Goal: Information Seeking & Learning: Learn about a topic

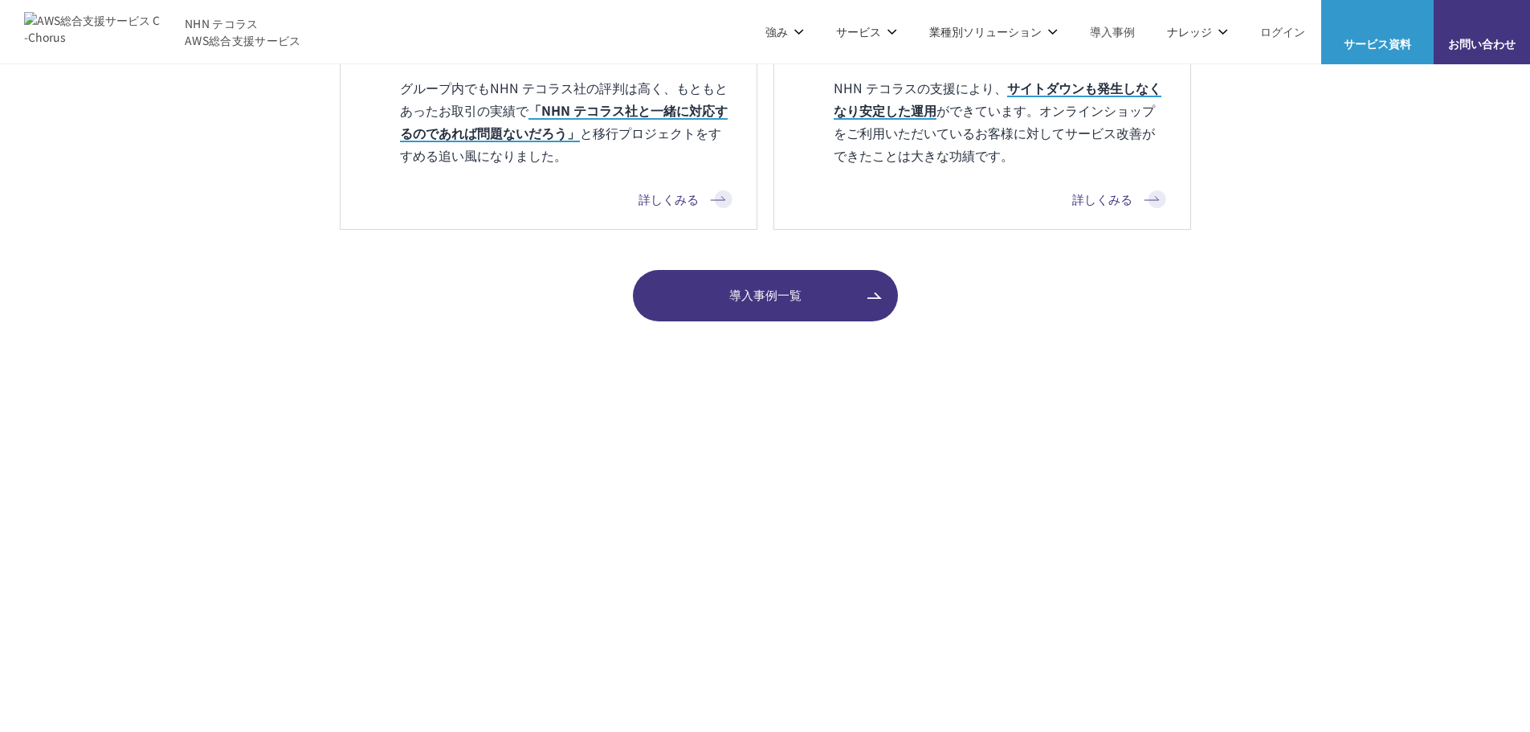
scroll to position [2089, 0]
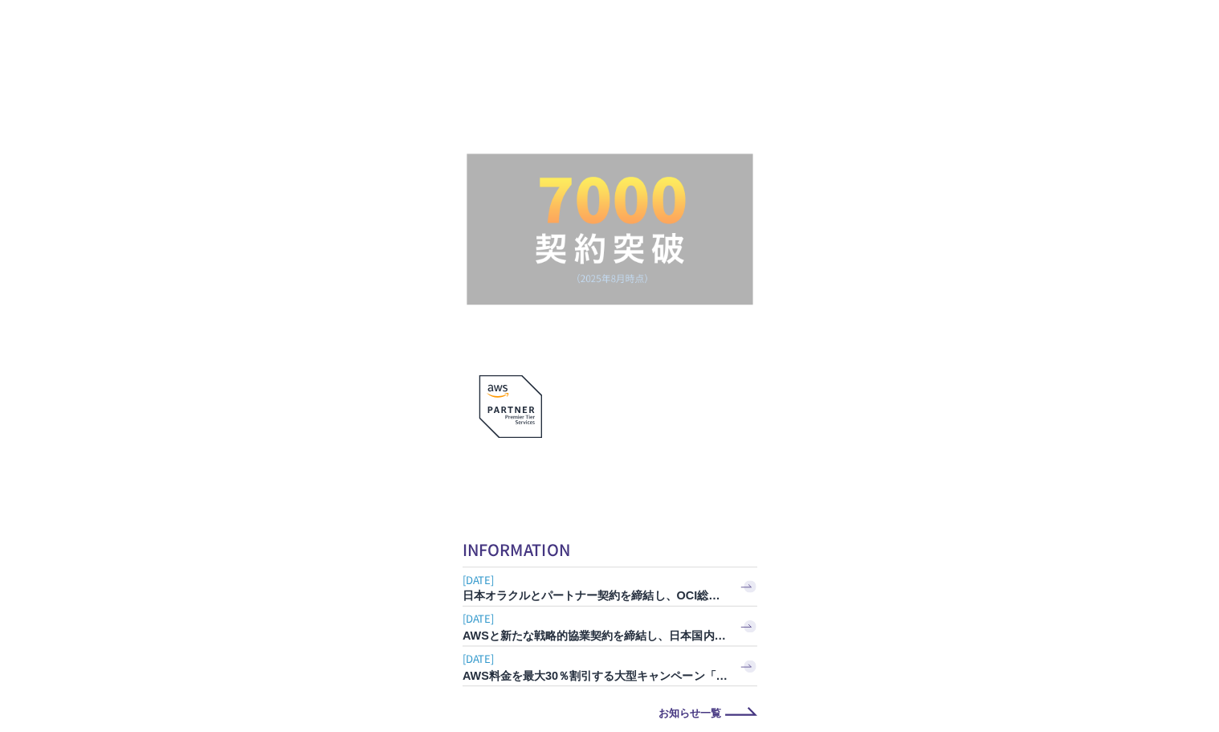
scroll to position [1991, 0]
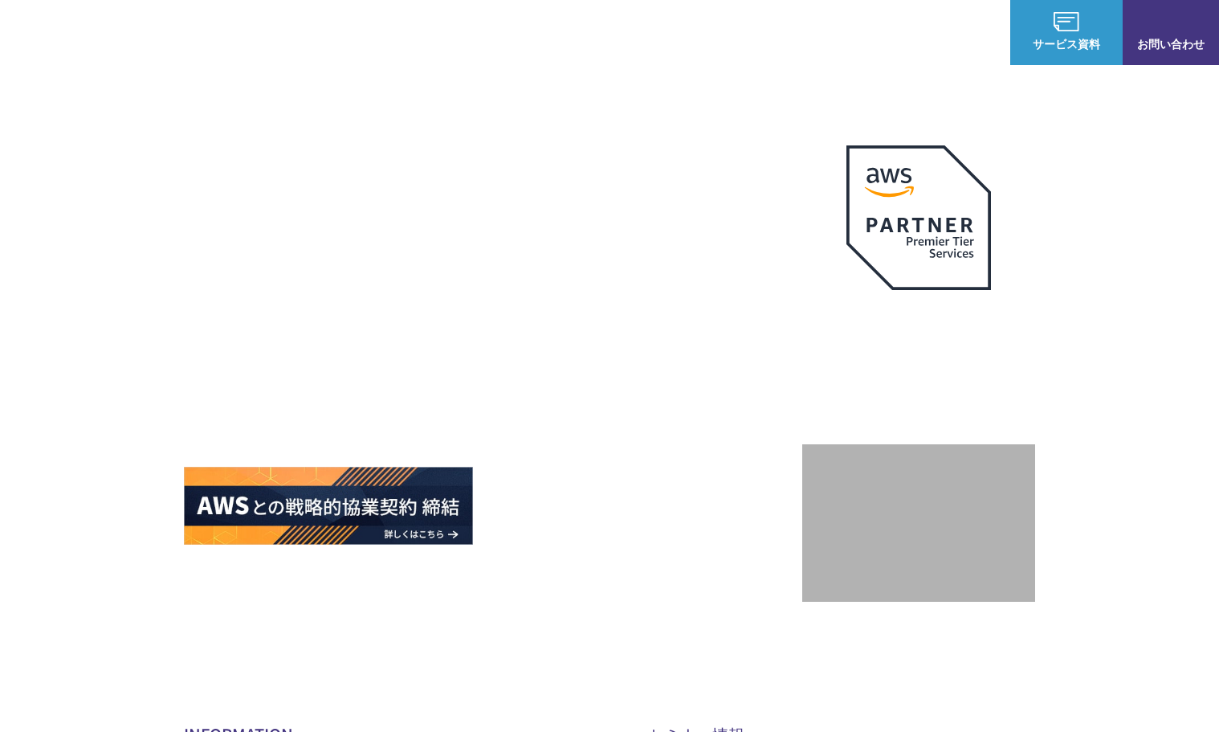
click at [128, 40] on img at bounding box center [92, 32] width 137 height 39
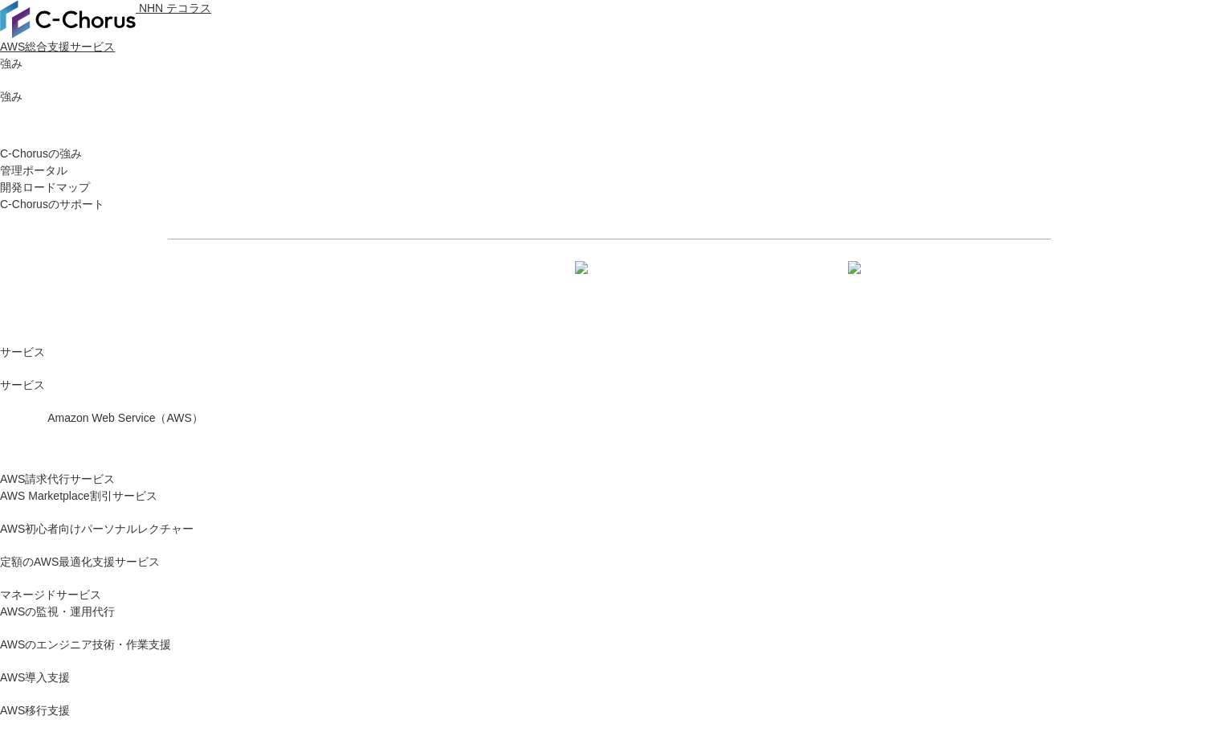
click at [115, 471] on link "AWS請求代行サービス" at bounding box center [57, 479] width 115 height 17
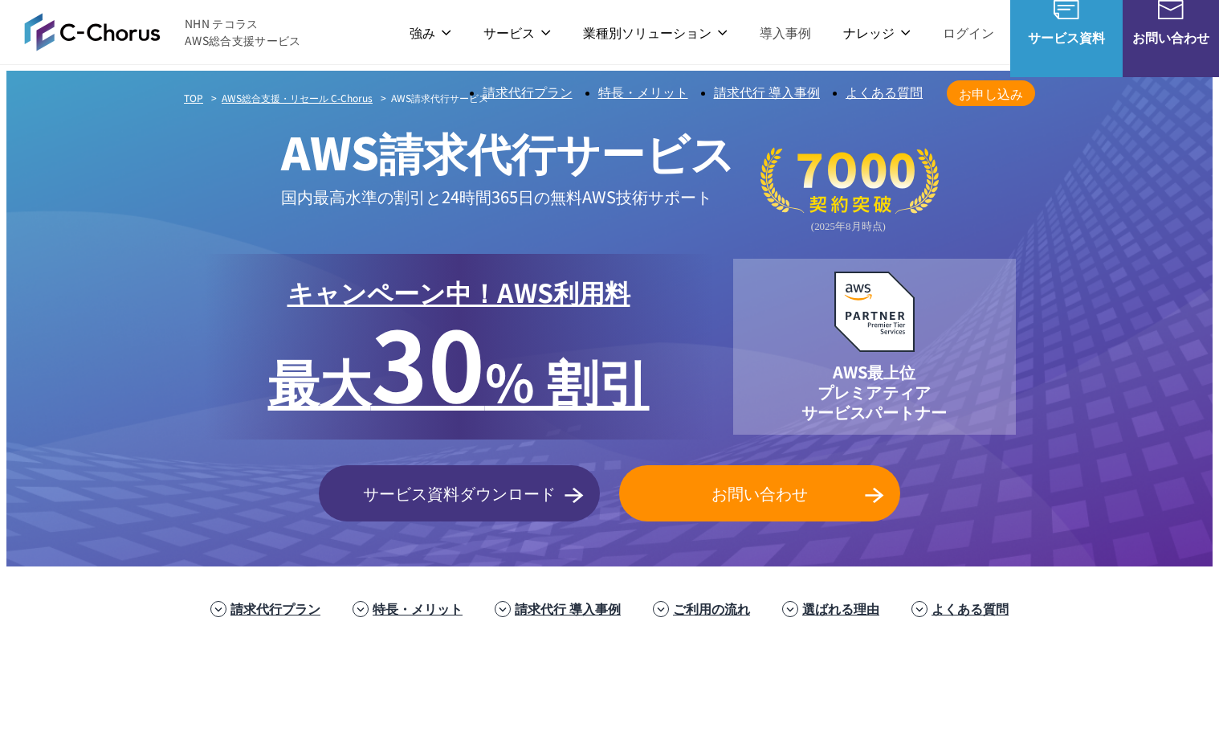
click at [485, 316] on span "30" at bounding box center [428, 361] width 114 height 140
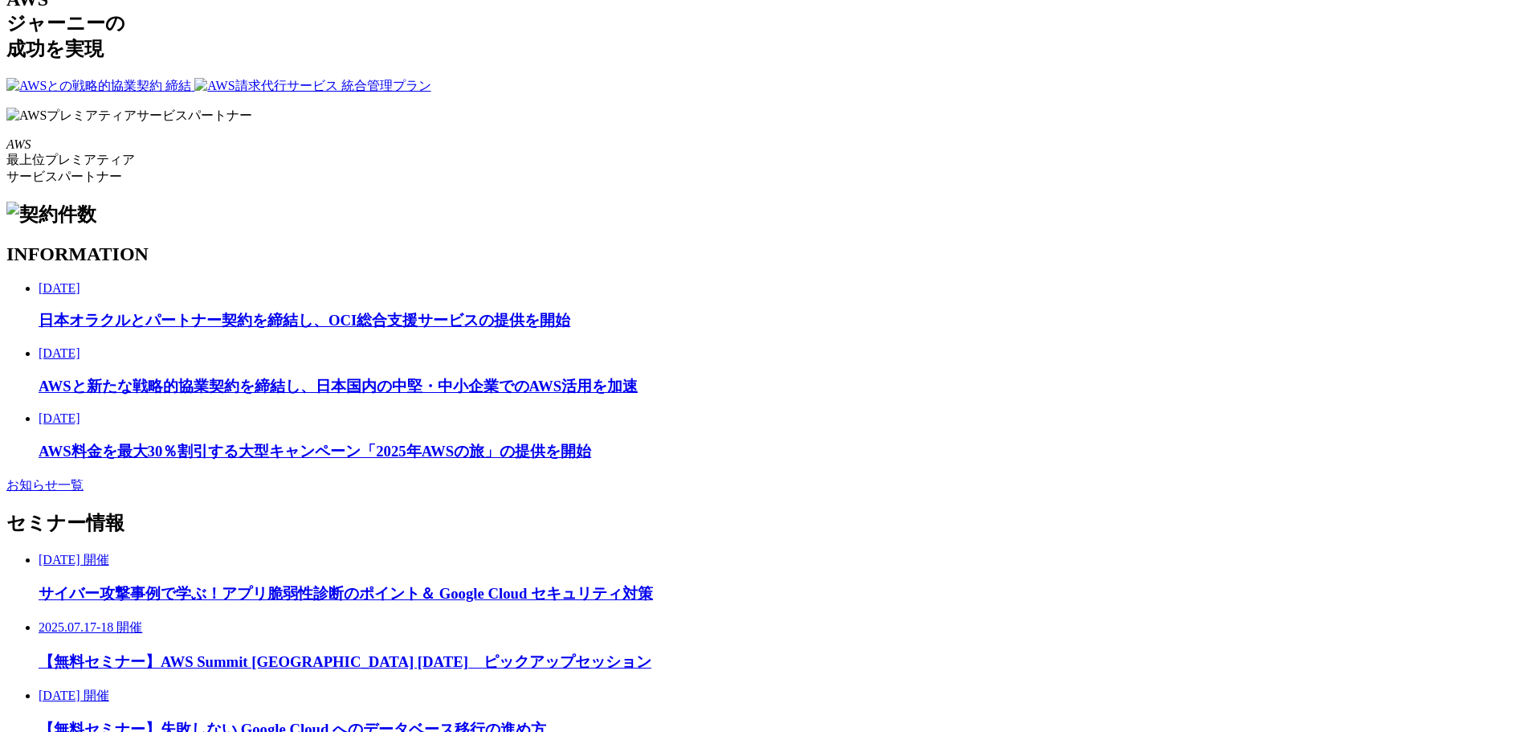
scroll to position [2731, 0]
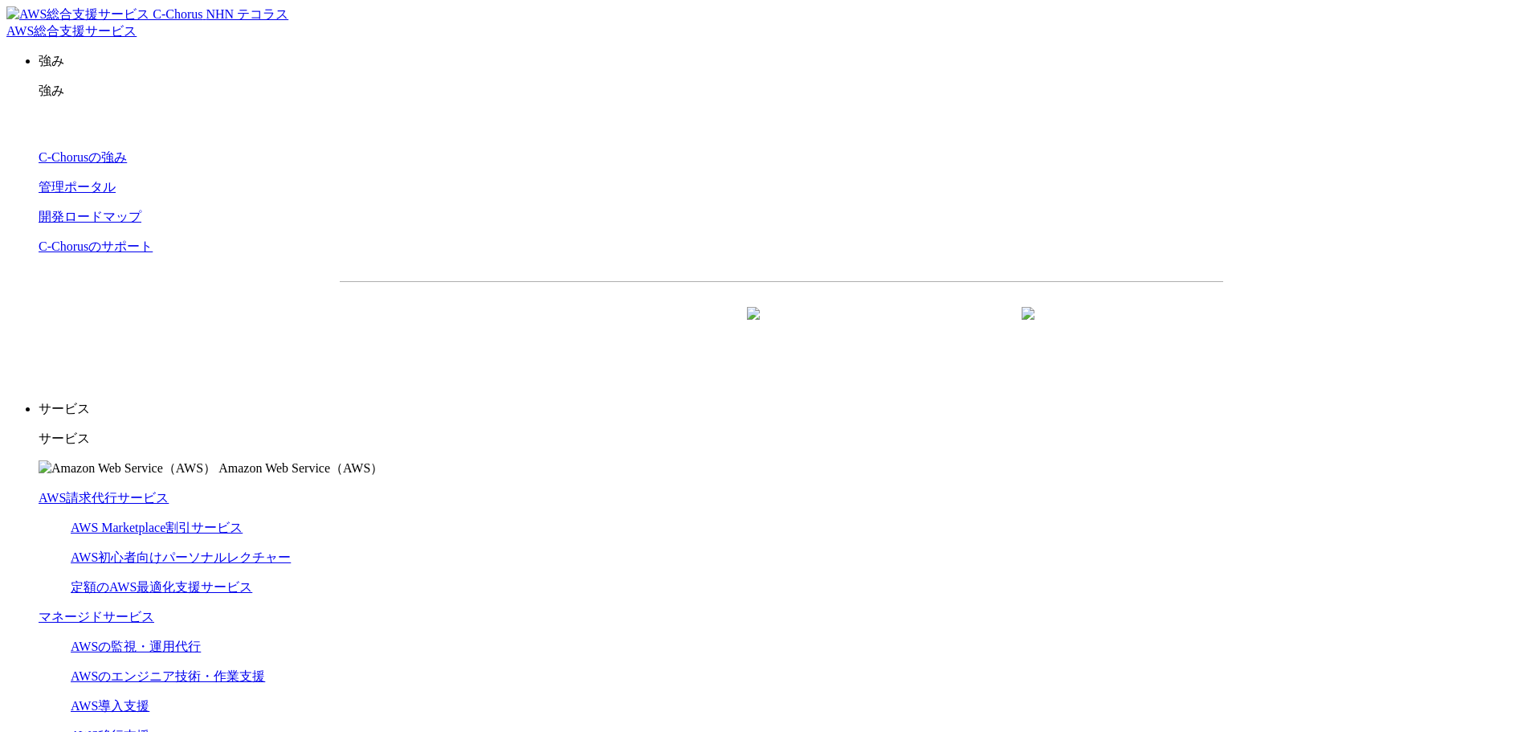
drag, startPoint x: 491, startPoint y: 243, endPoint x: 794, endPoint y: 345, distance: 320.6
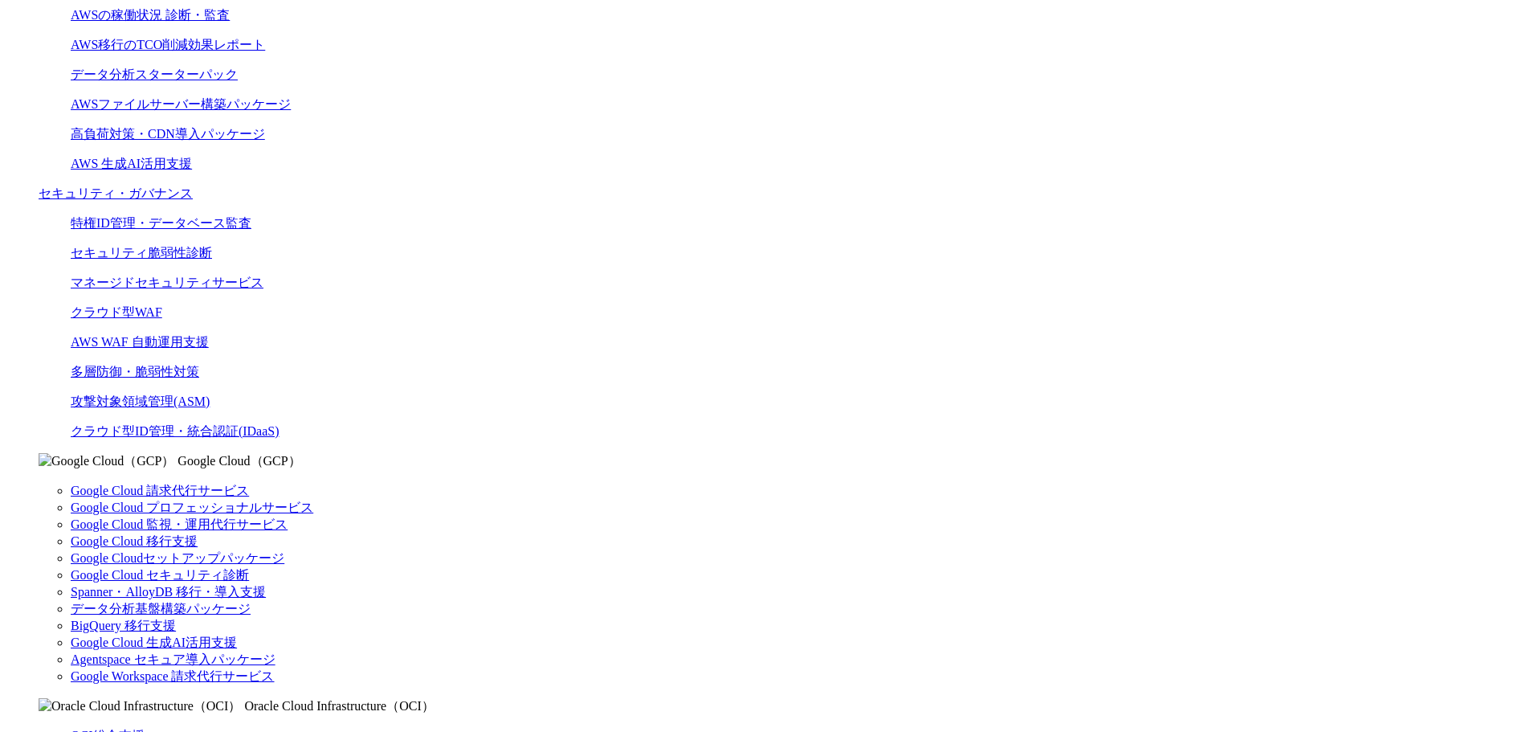
scroll to position [803, 0]
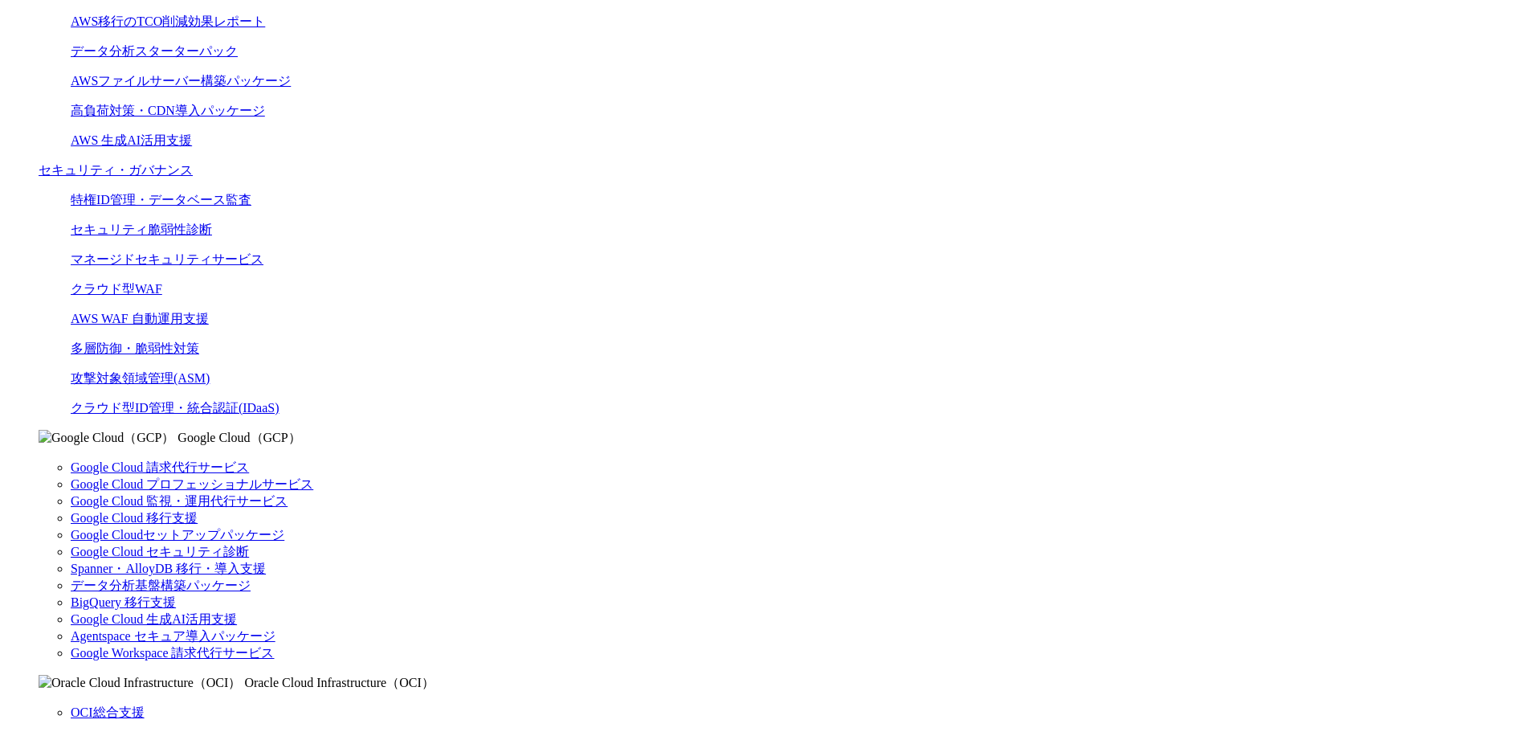
drag, startPoint x: 340, startPoint y: 341, endPoint x: 568, endPoint y: 491, distance: 273.1
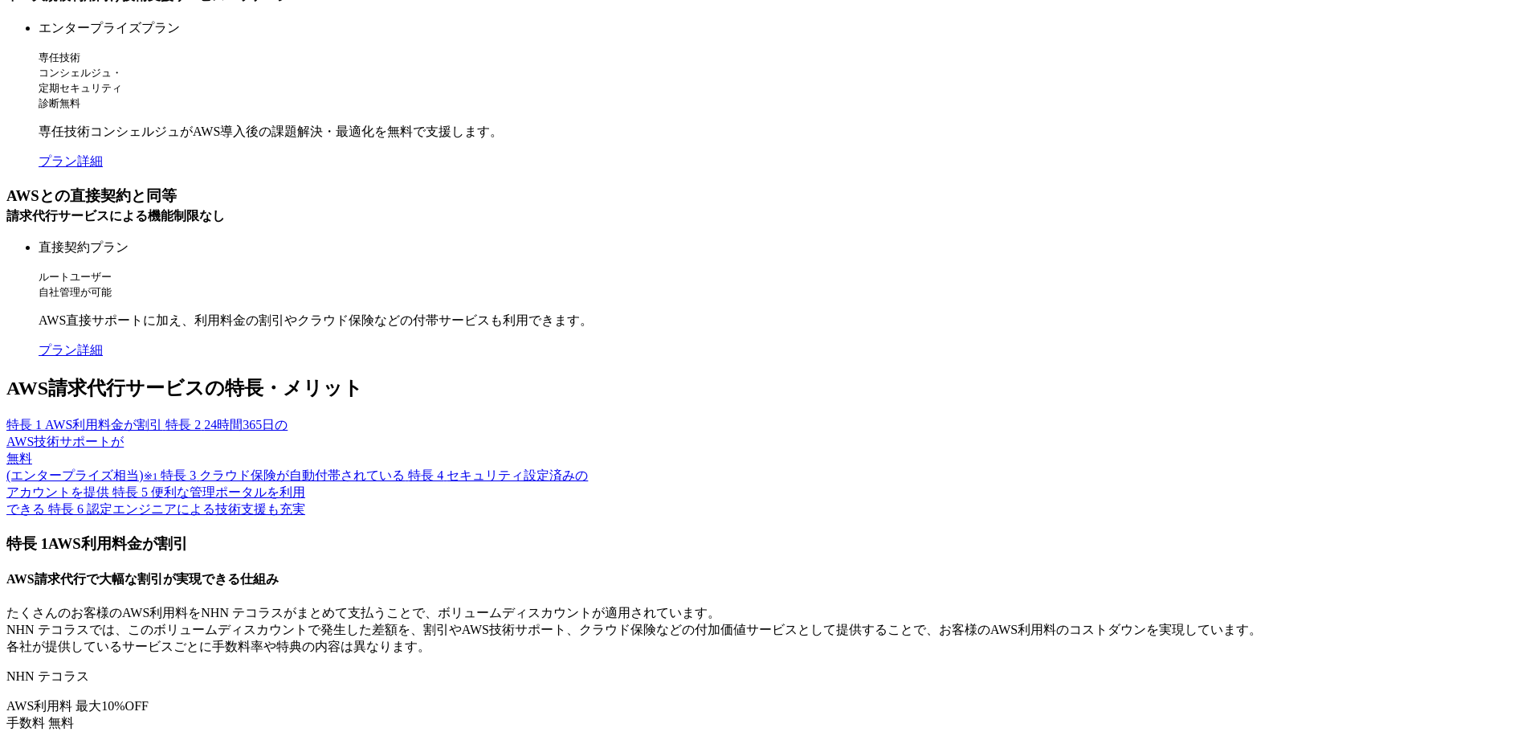
scroll to position [7069, 0]
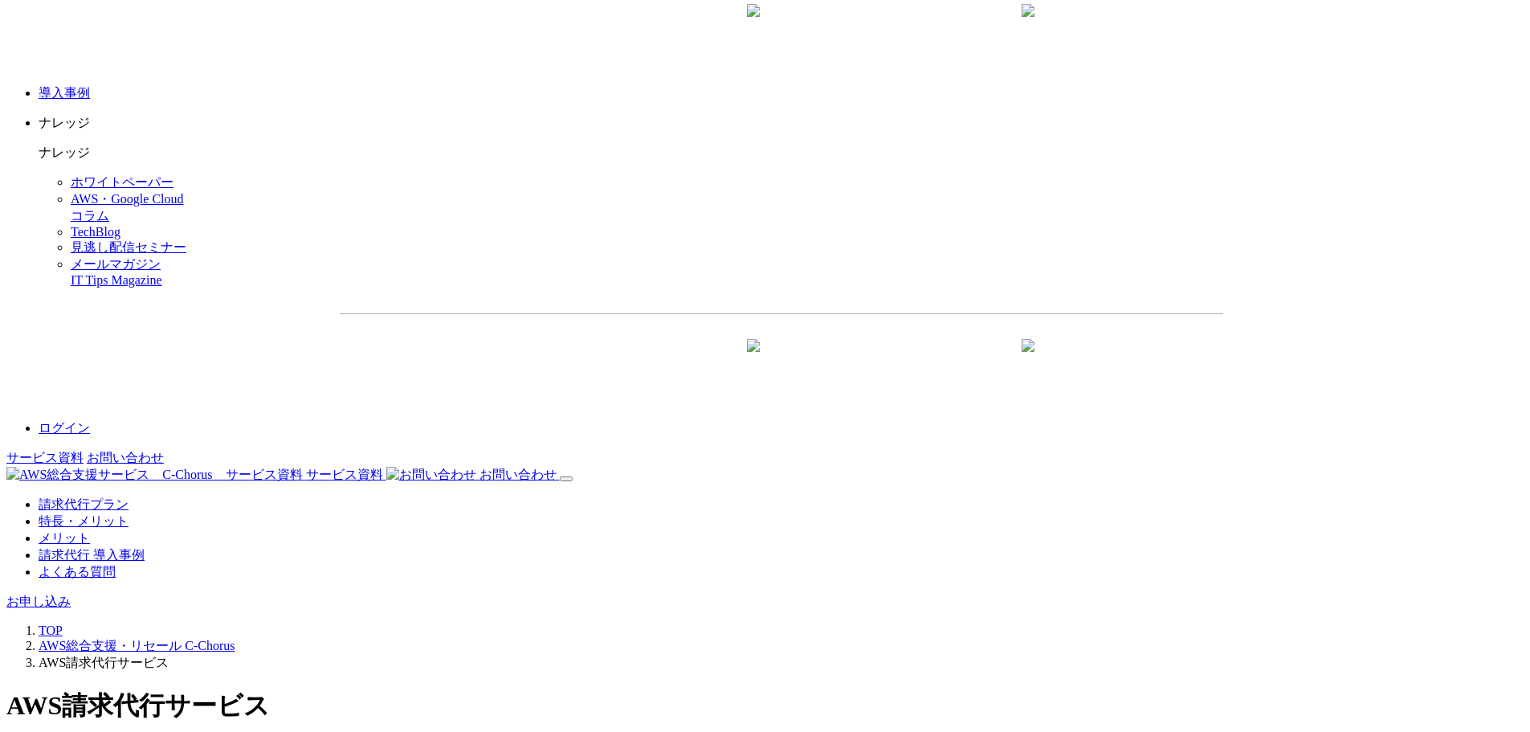
scroll to position [2305, 0]
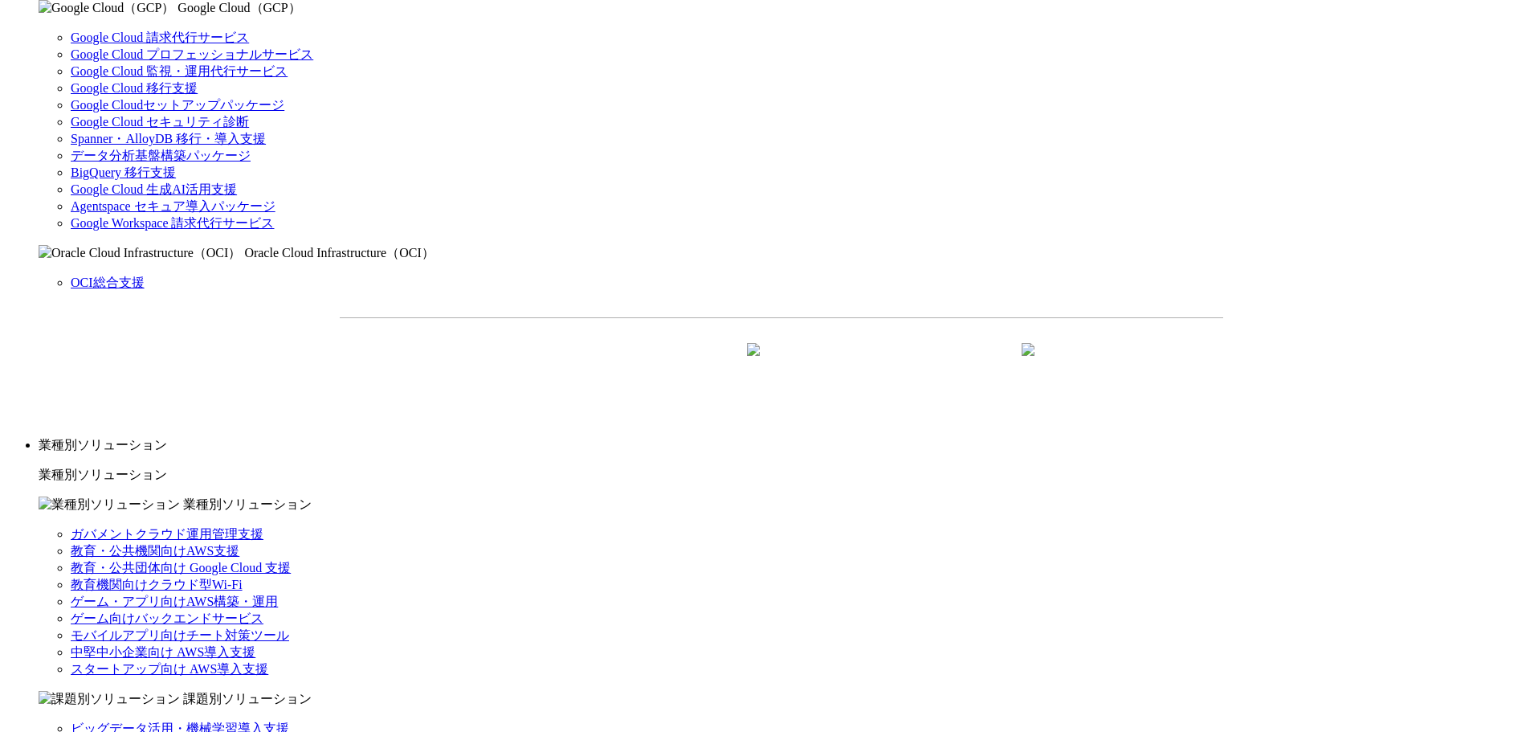
scroll to position [1205, 0]
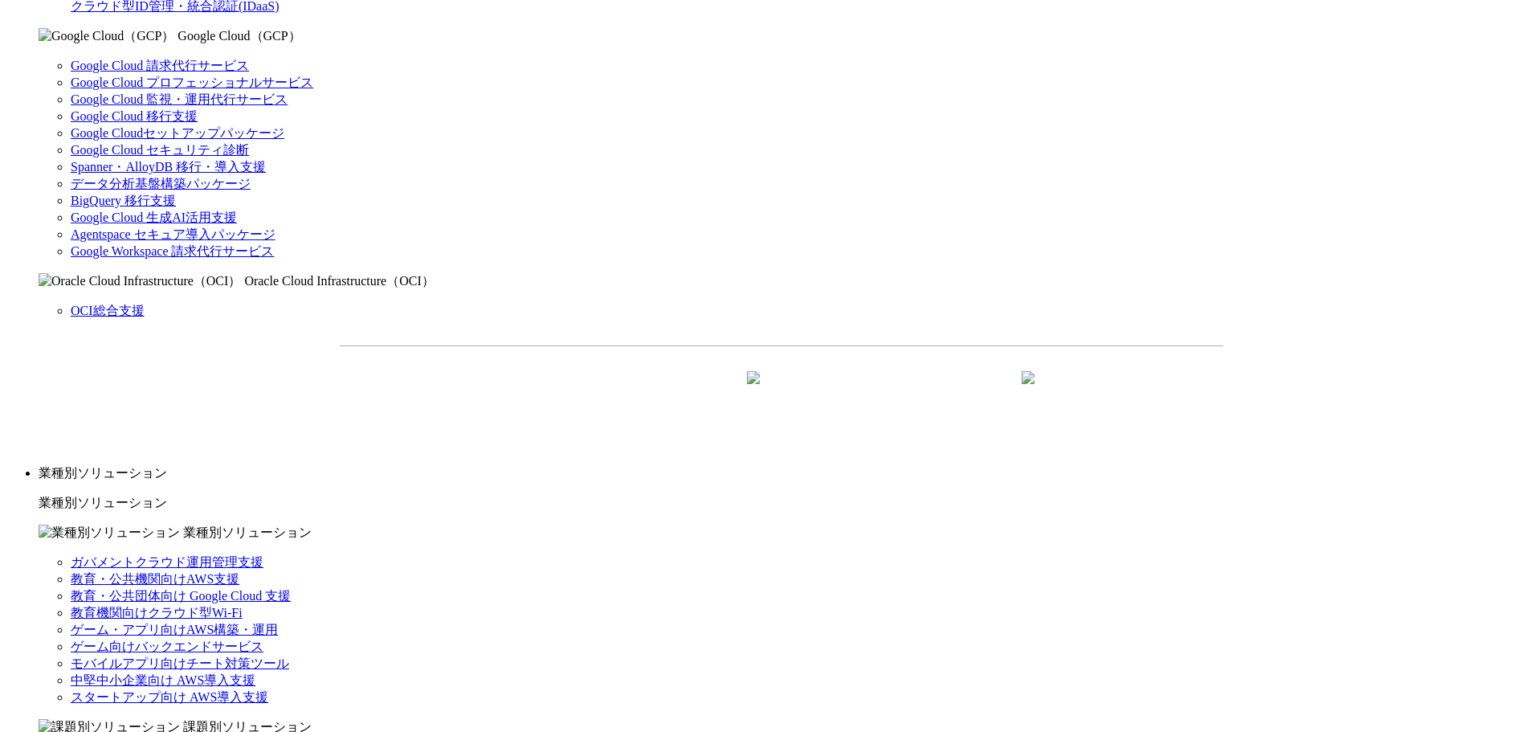
drag, startPoint x: 745, startPoint y: 361, endPoint x: 841, endPoint y: 435, distance: 120.8
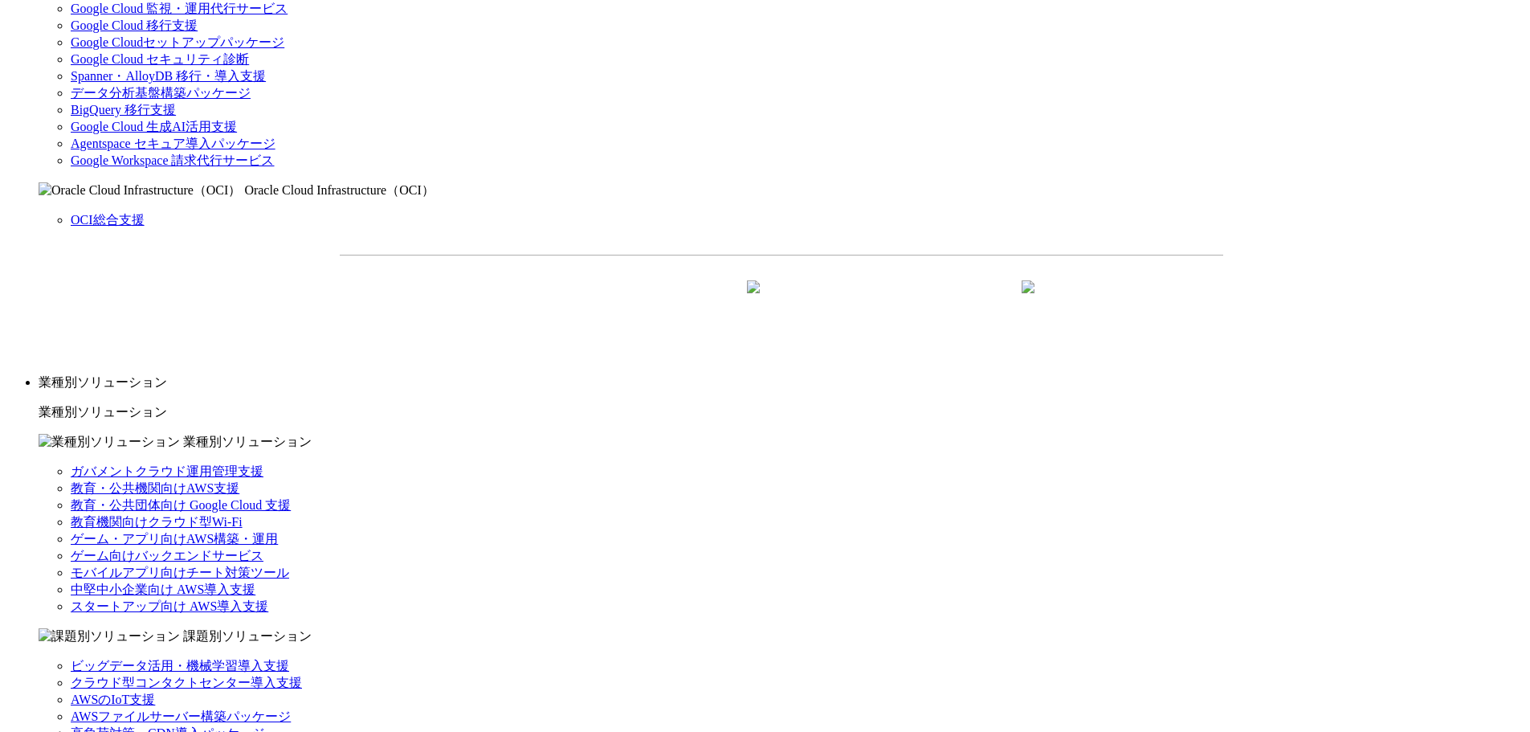
scroll to position [1285, 0]
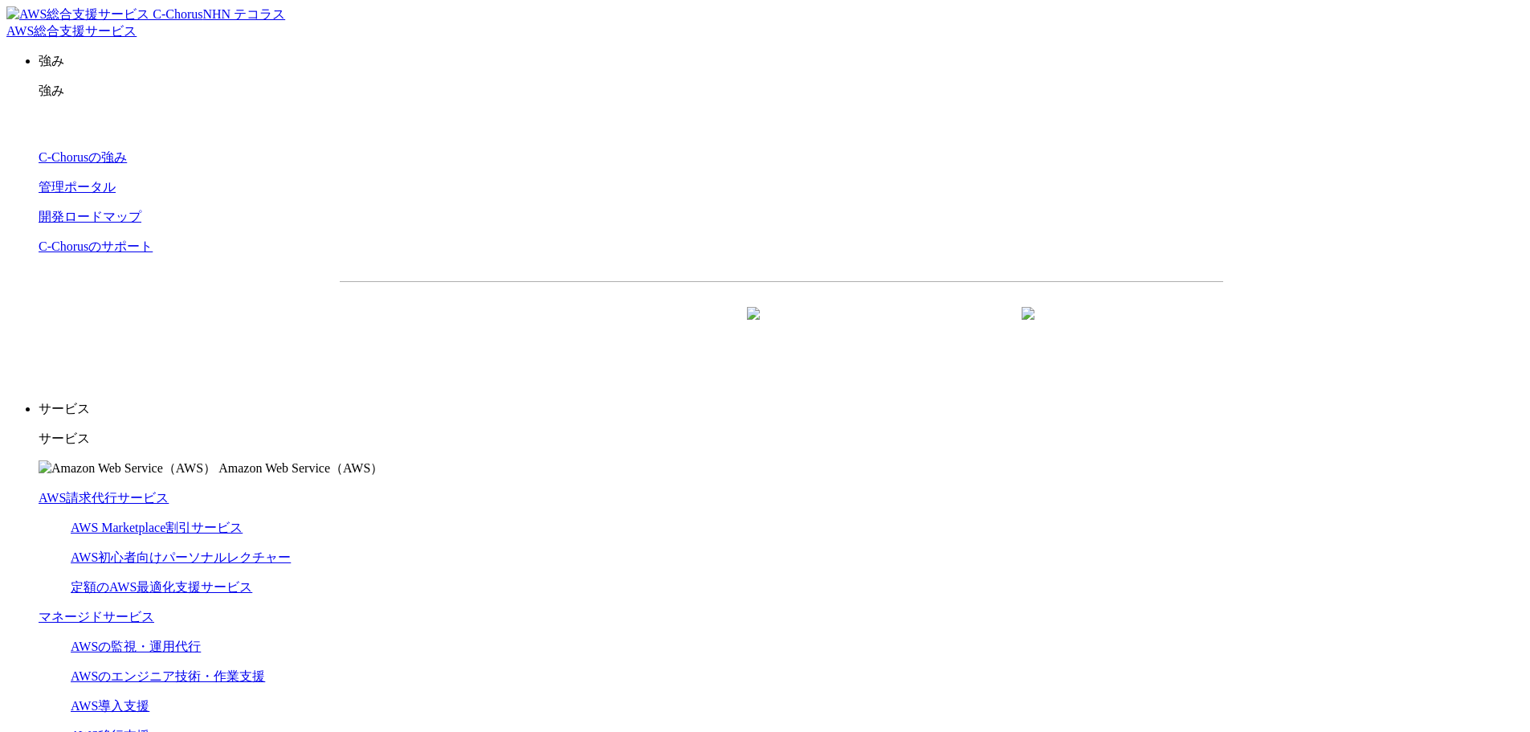
drag, startPoint x: 326, startPoint y: 253, endPoint x: 680, endPoint y: 329, distance: 361.4
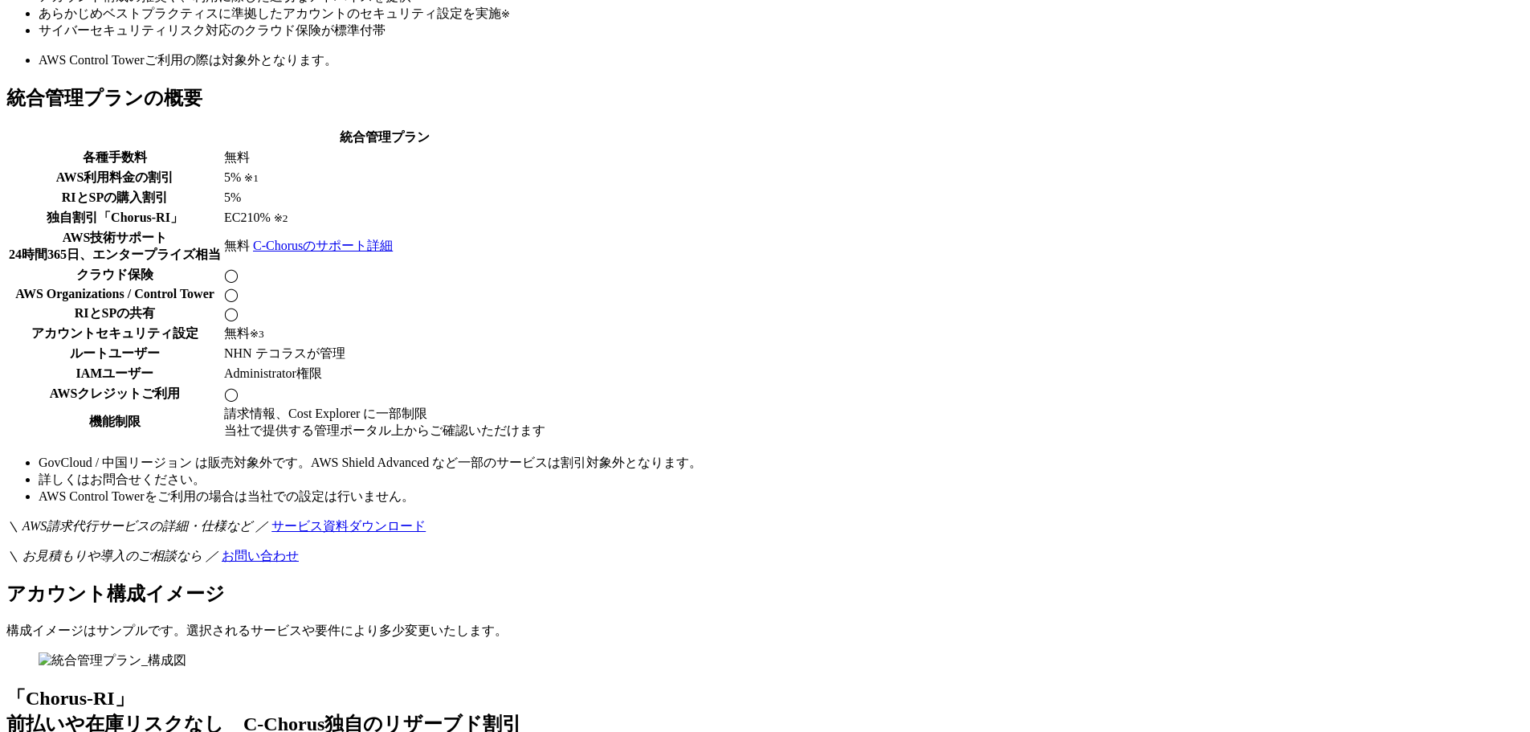
scroll to position [3534, 0]
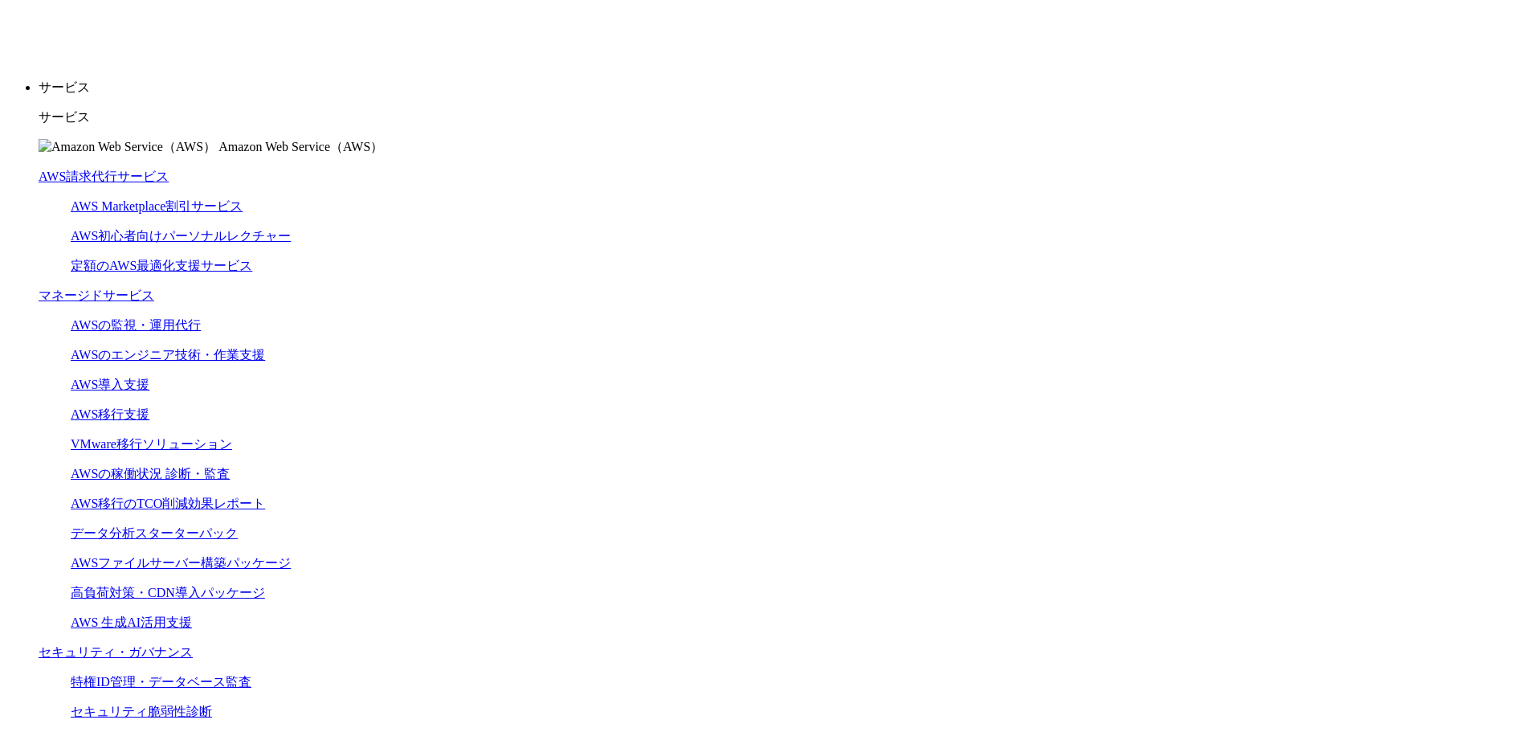
drag, startPoint x: 1386, startPoint y: 353, endPoint x: 1435, endPoint y: 426, distance: 87.3
drag, startPoint x: 1288, startPoint y: 282, endPoint x: 1447, endPoint y: 308, distance: 161.1
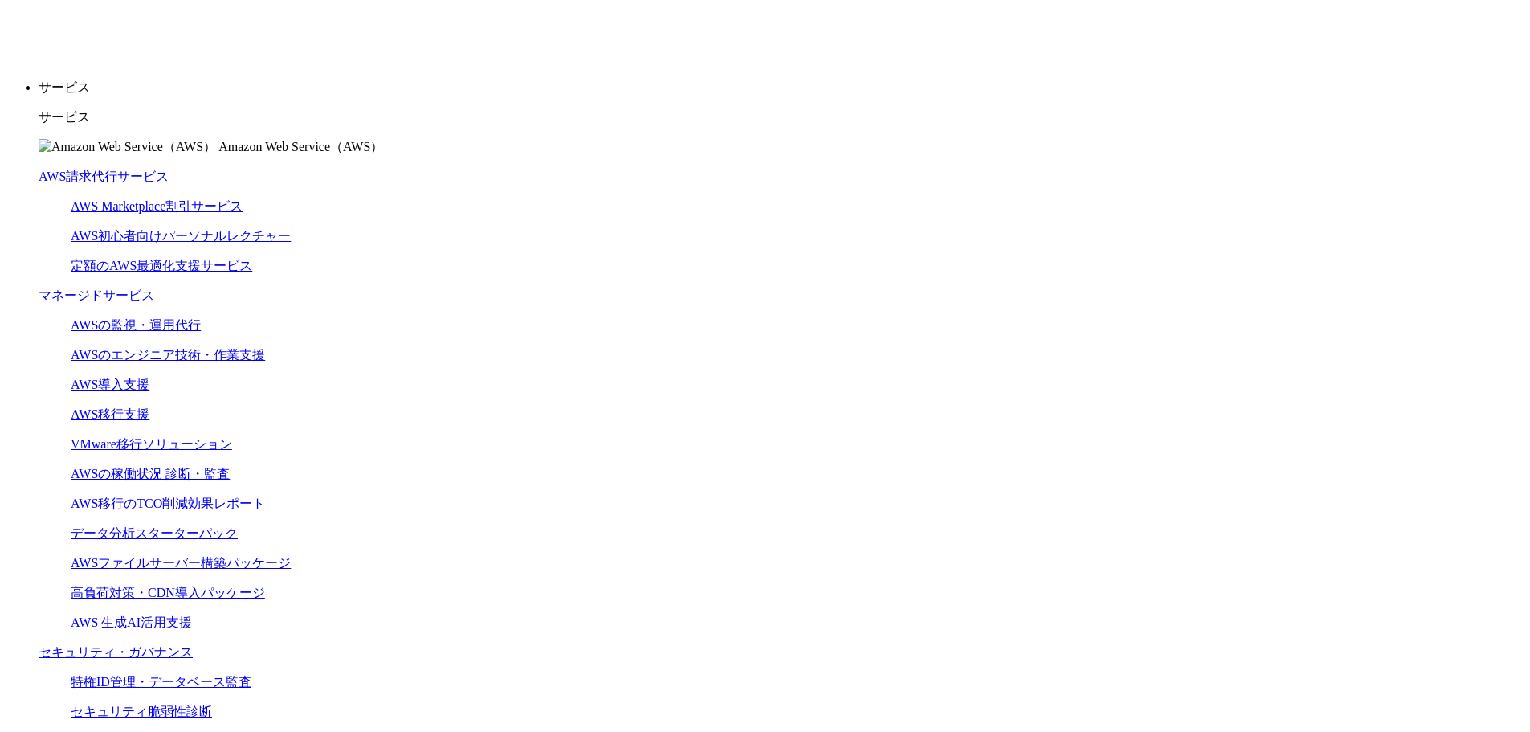
drag, startPoint x: 1042, startPoint y: 360, endPoint x: 1192, endPoint y: 478, distance: 191.1
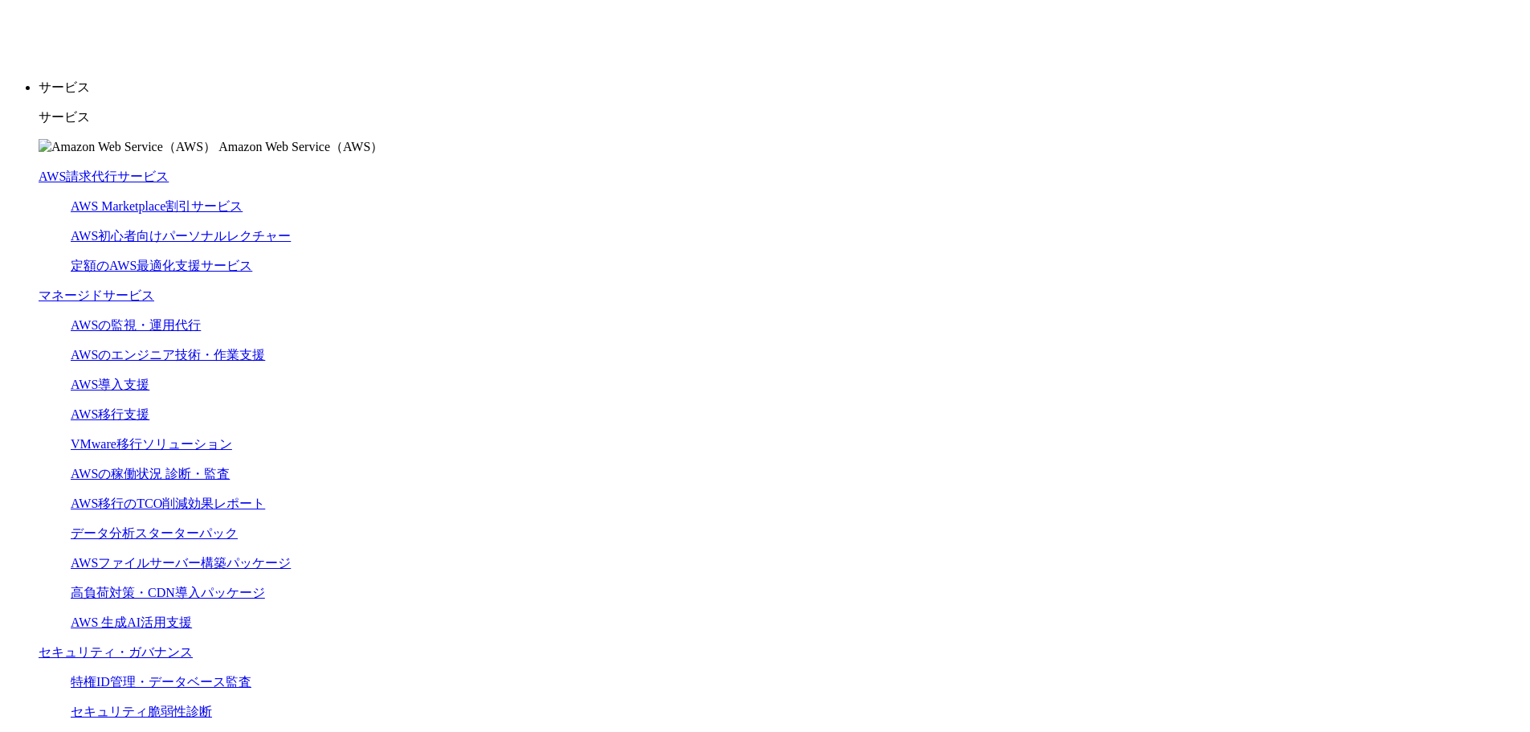
drag, startPoint x: 966, startPoint y: 353, endPoint x: 1197, endPoint y: 462, distance: 255.1
drag, startPoint x: 1411, startPoint y: 517, endPoint x: 913, endPoint y: 364, distance: 521.9
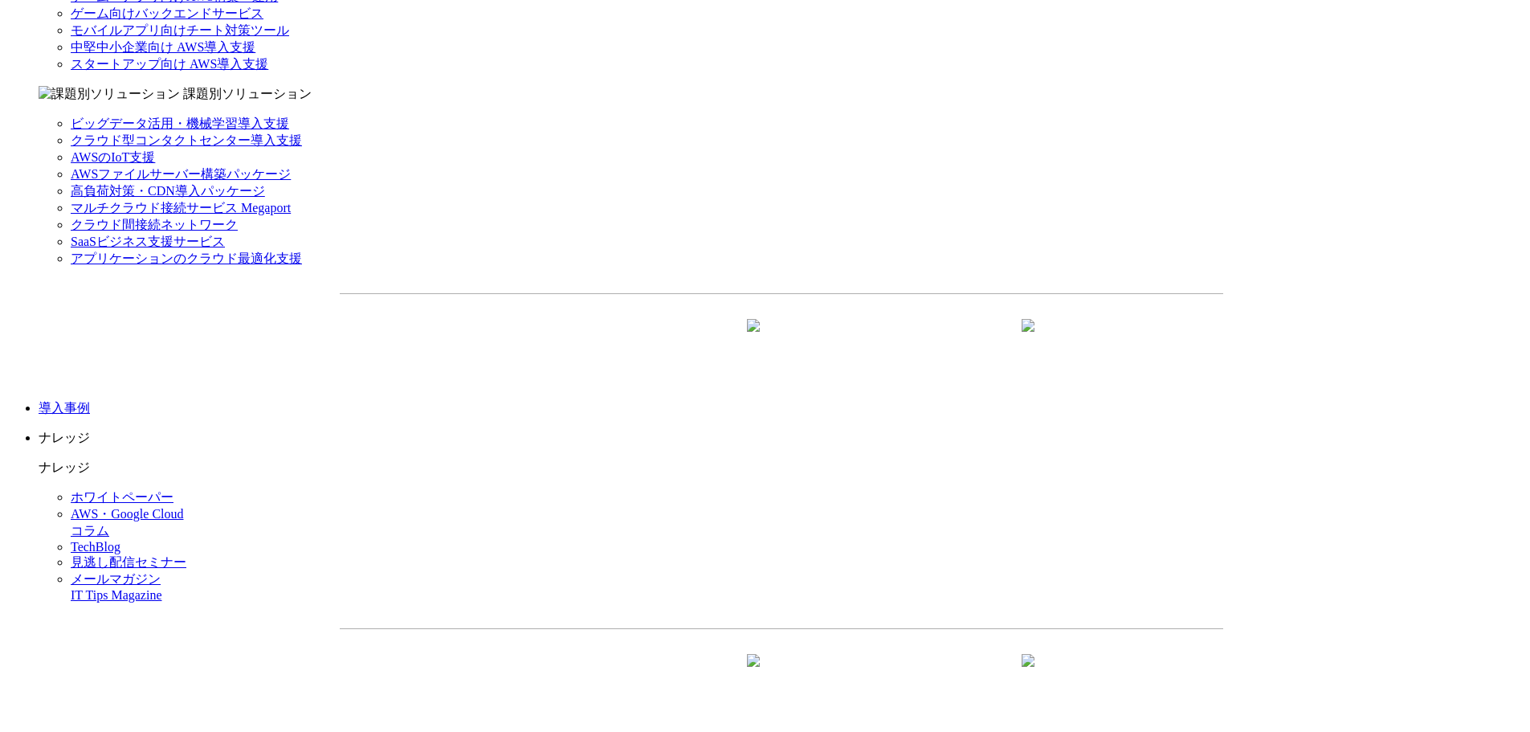
scroll to position [2089, 0]
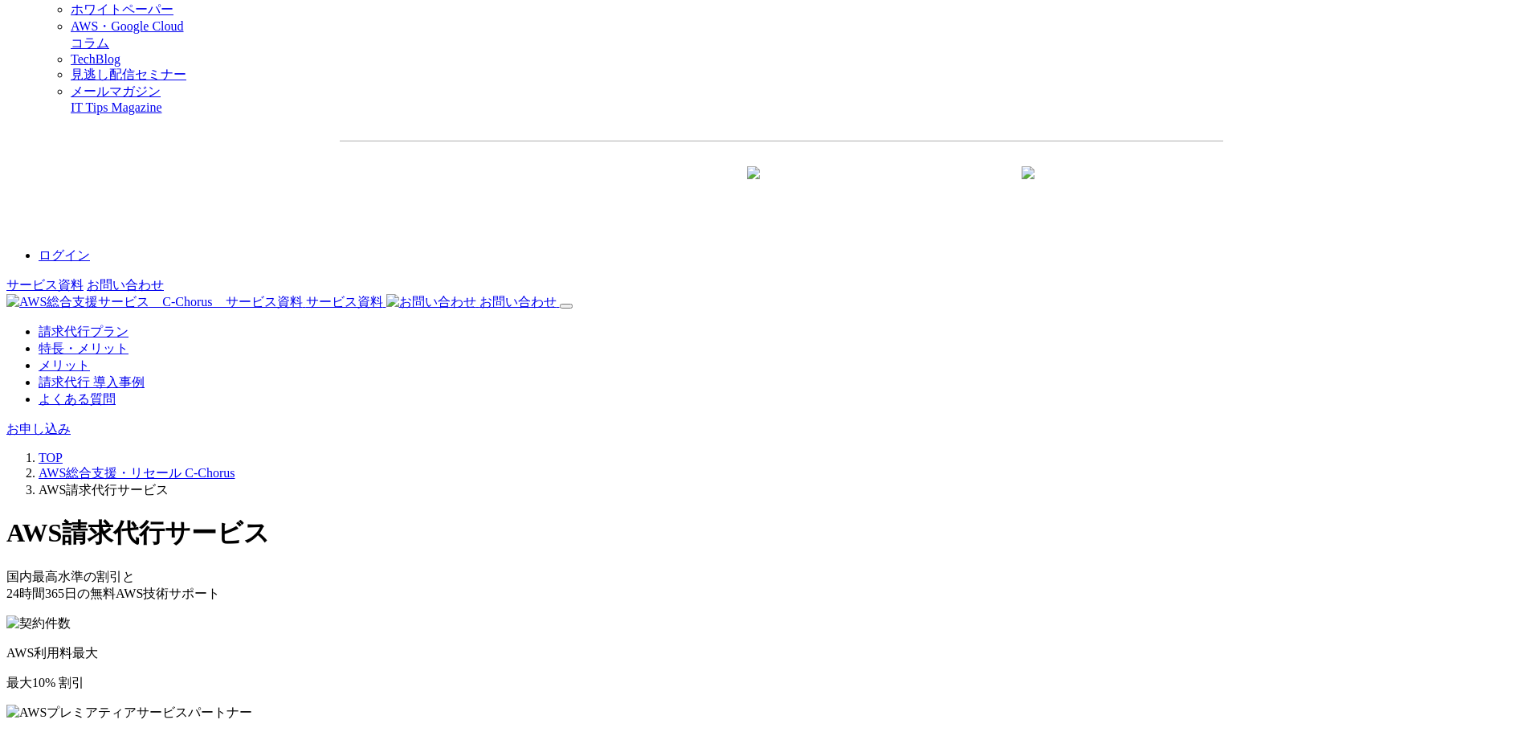
scroll to position [2330, 0]
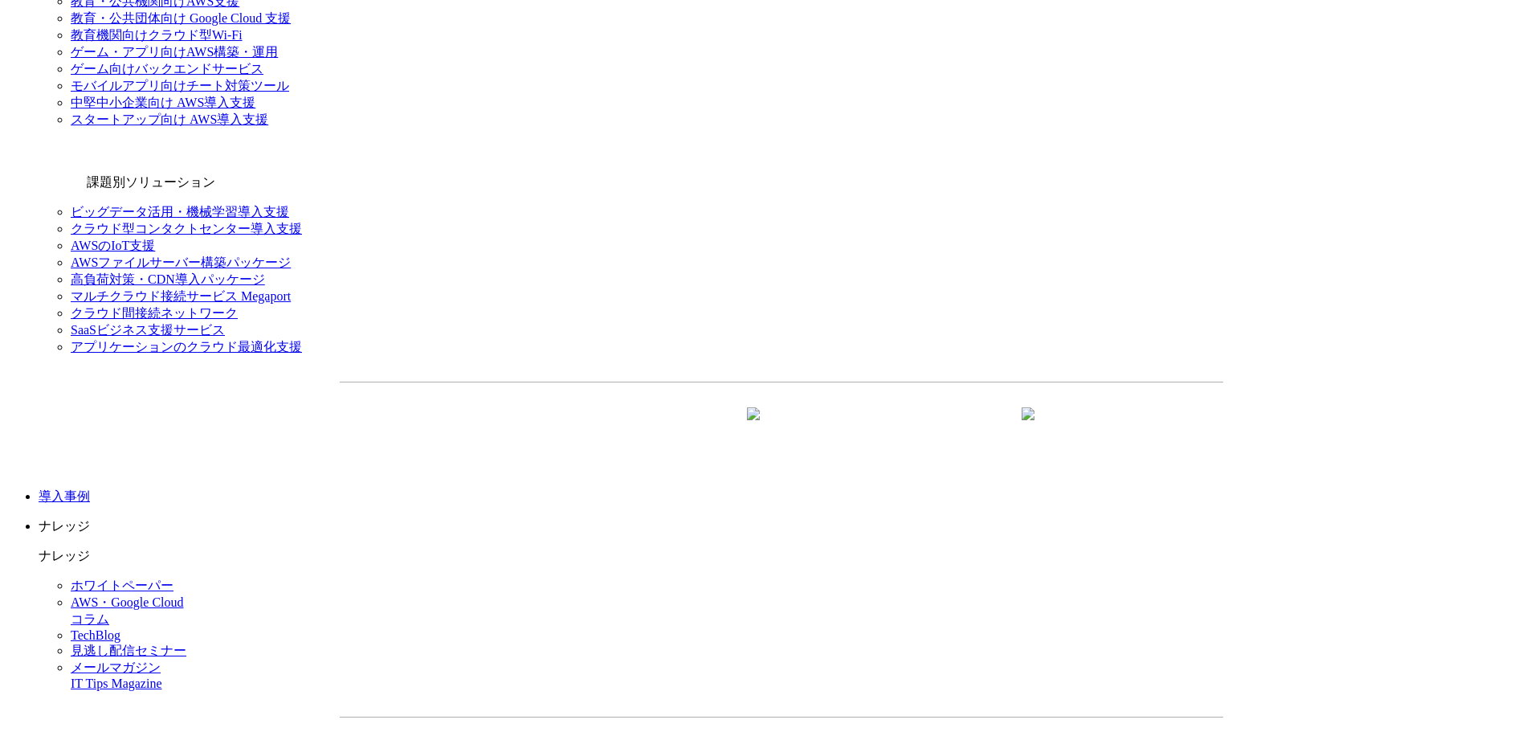
scroll to position [1687, 0]
